Goal: Transaction & Acquisition: Purchase product/service

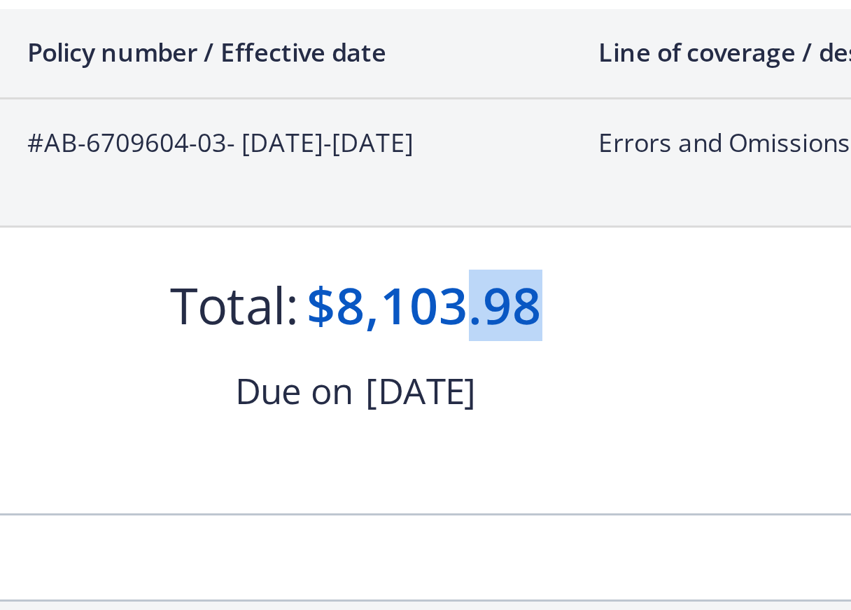
drag, startPoint x: 485, startPoint y: 337, endPoint x: 462, endPoint y: 344, distance: 24.3
click at [462, 344] on div "$8,103.98" at bounding box center [448, 334] width 78 height 24
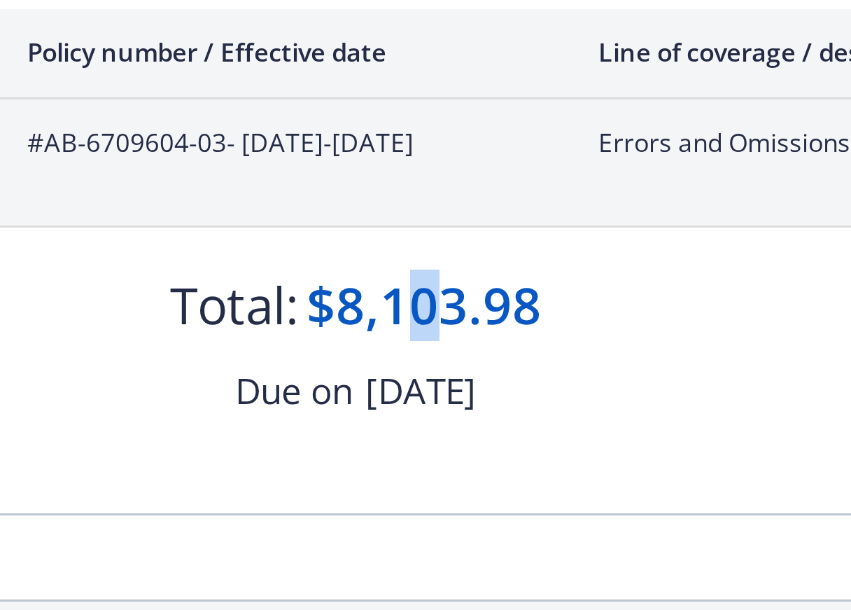
click at [446, 340] on div "$8,103.98" at bounding box center [448, 334] width 78 height 24
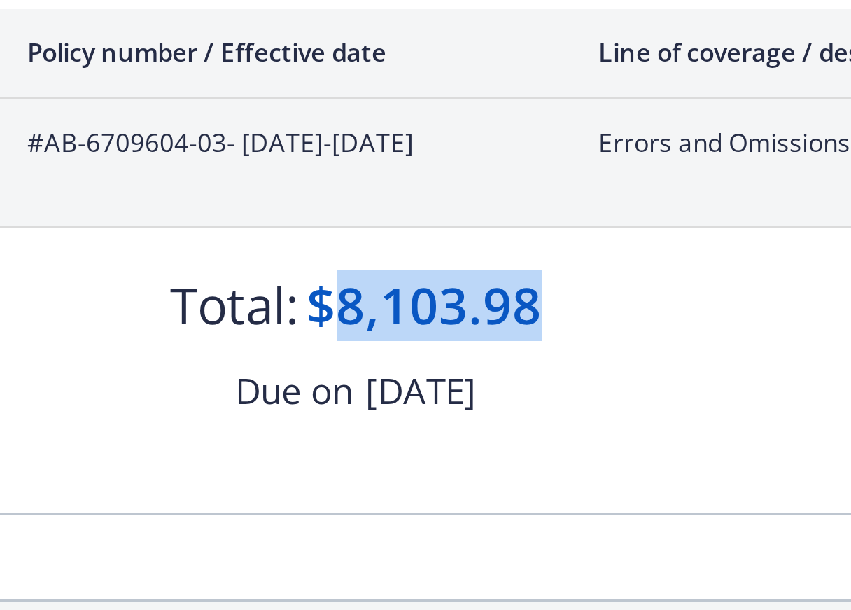
drag, startPoint x: 422, startPoint y: 333, endPoint x: 484, endPoint y: 332, distance: 61.6
click at [484, 332] on div "$8,103.98" at bounding box center [448, 334] width 78 height 24
copy div "8,103.98"
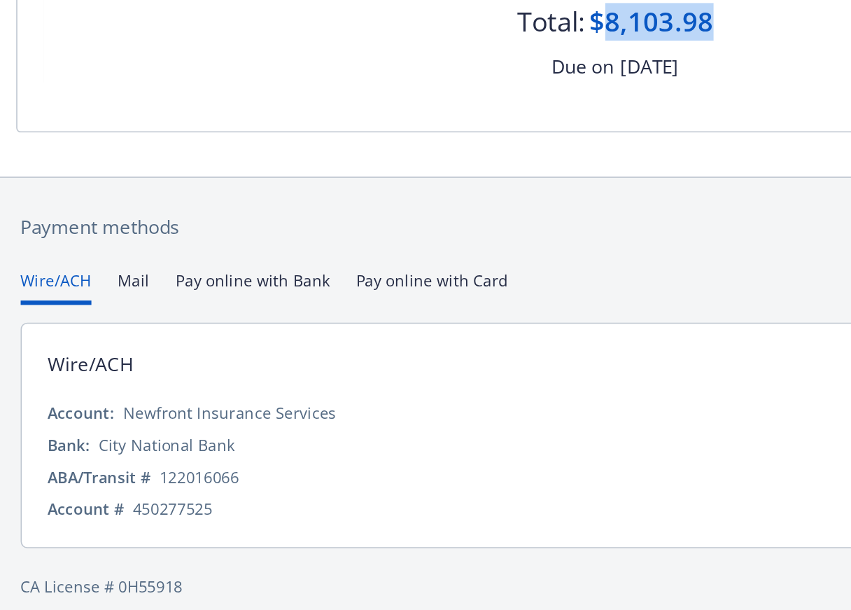
scroll to position [111, 0]
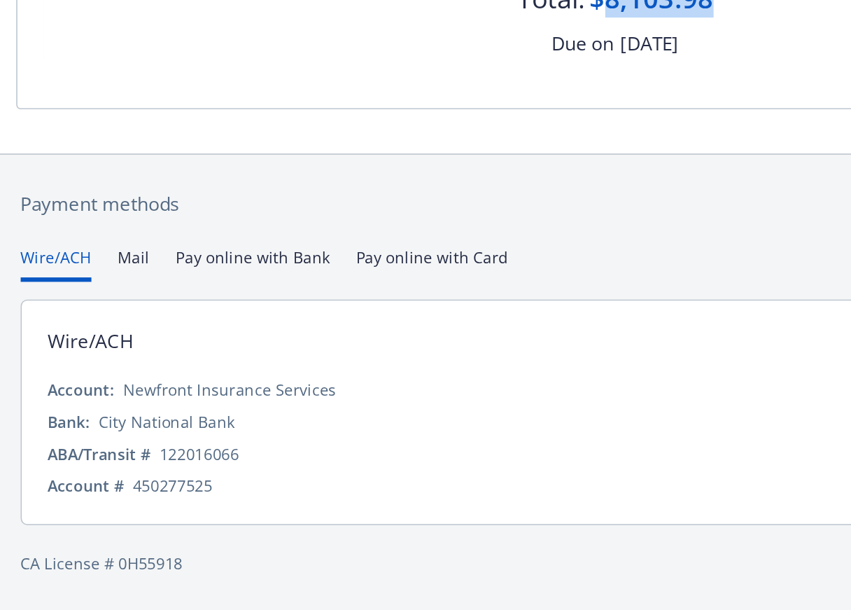
click at [123, 387] on button "Mail" at bounding box center [121, 390] width 20 height 23
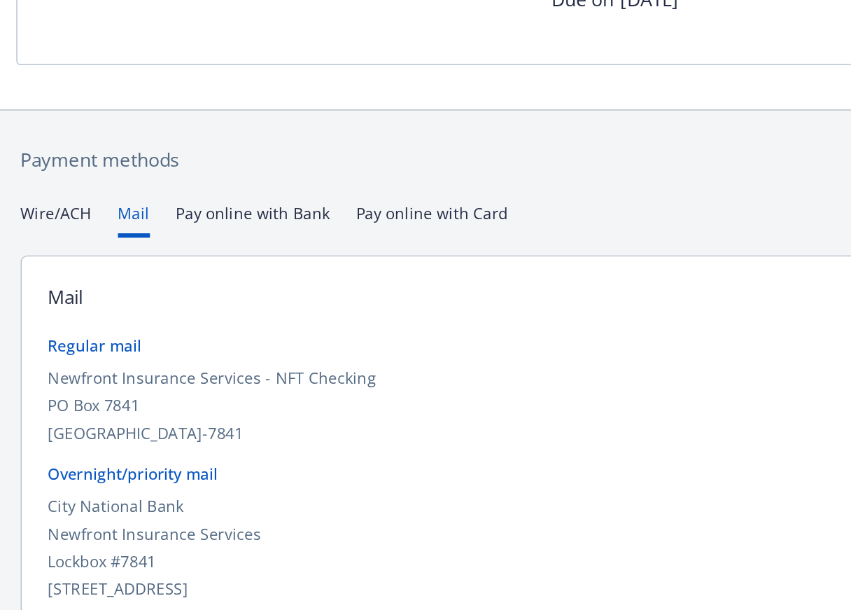
scroll to position [148, 0]
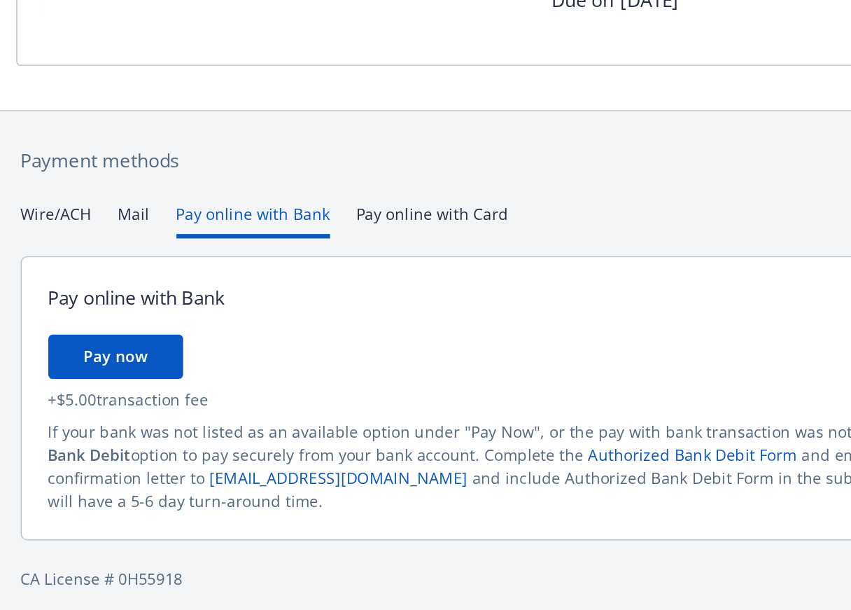
click at [173, 351] on button "Pay online with Bank" at bounding box center [196, 353] width 97 height 23
click at [134, 433] on button "Pay now" at bounding box center [108, 440] width 85 height 28
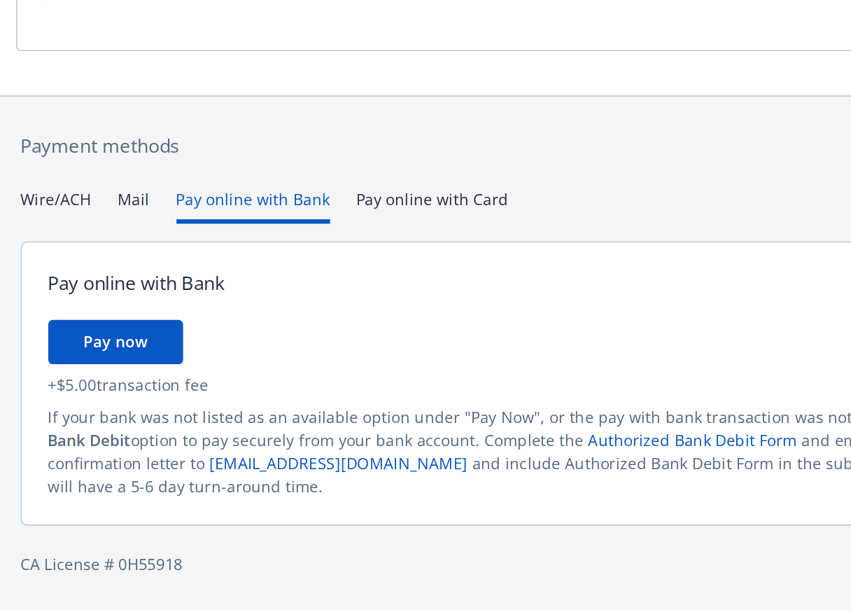
click at [309, 349] on div "Payment methods Wire/ACH Mail Pay online with Bank Pay online with Card Pay onl…" at bounding box center [425, 447] width 759 height 326
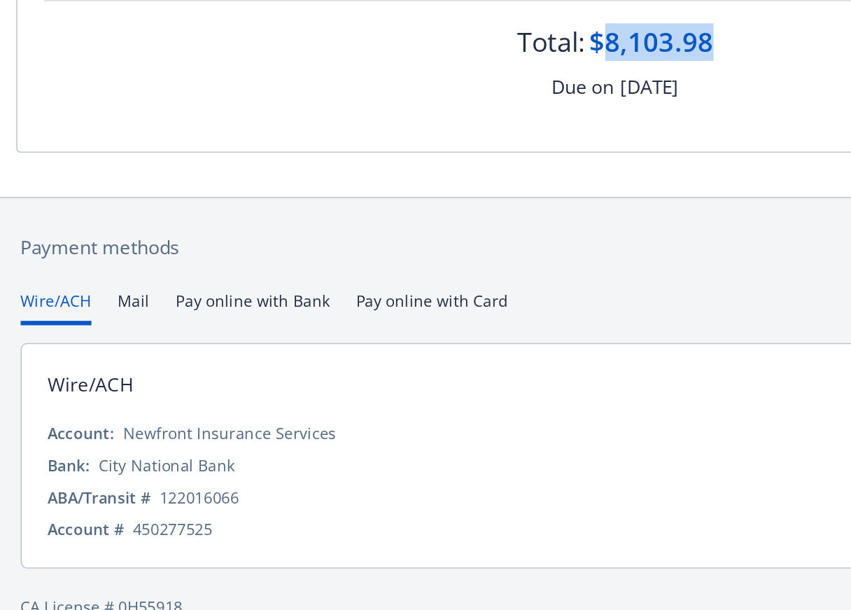
click at [78, 416] on button "Wire/ACH" at bounding box center [71, 417] width 45 height 23
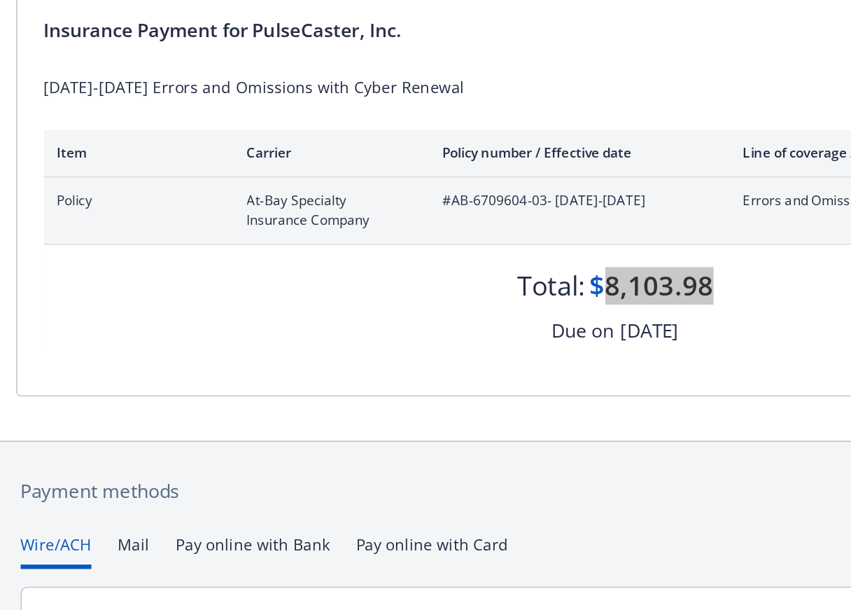
scroll to position [0, 0]
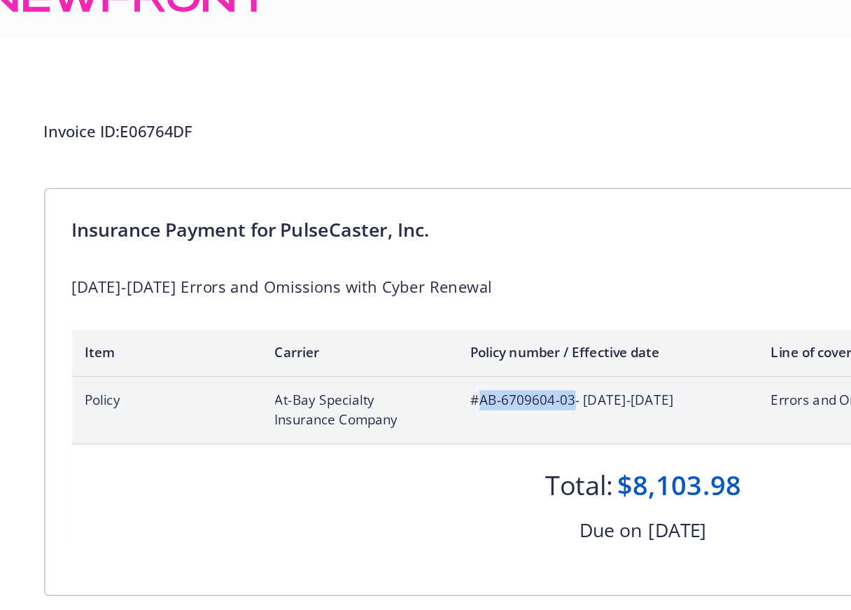
drag, startPoint x: 379, startPoint y: 281, endPoint x: 322, endPoint y: 281, distance: 57.4
click at [322, 281] on span "#AB-6709604-03 - [DATE]-[DATE]" at bounding box center [400, 280] width 168 height 13
copy span "AB-6709604-03"
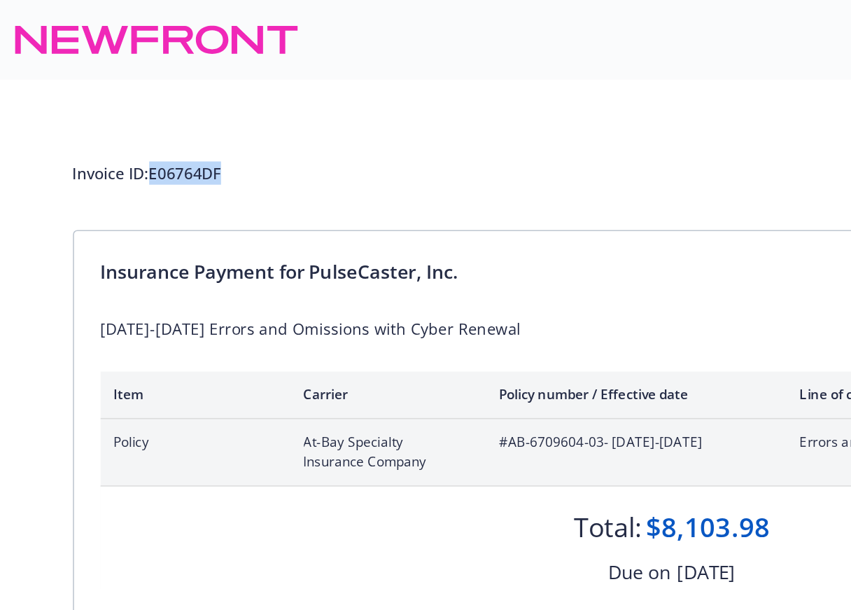
drag, startPoint x: 153, startPoint y: 110, endPoint x: 99, endPoint y: 108, distance: 54.6
click at [99, 108] on div "Invoice ID: E06764DF Download Invoice" at bounding box center [425, 109] width 759 height 28
copy div "E06764DF"
